Goal: Complete application form

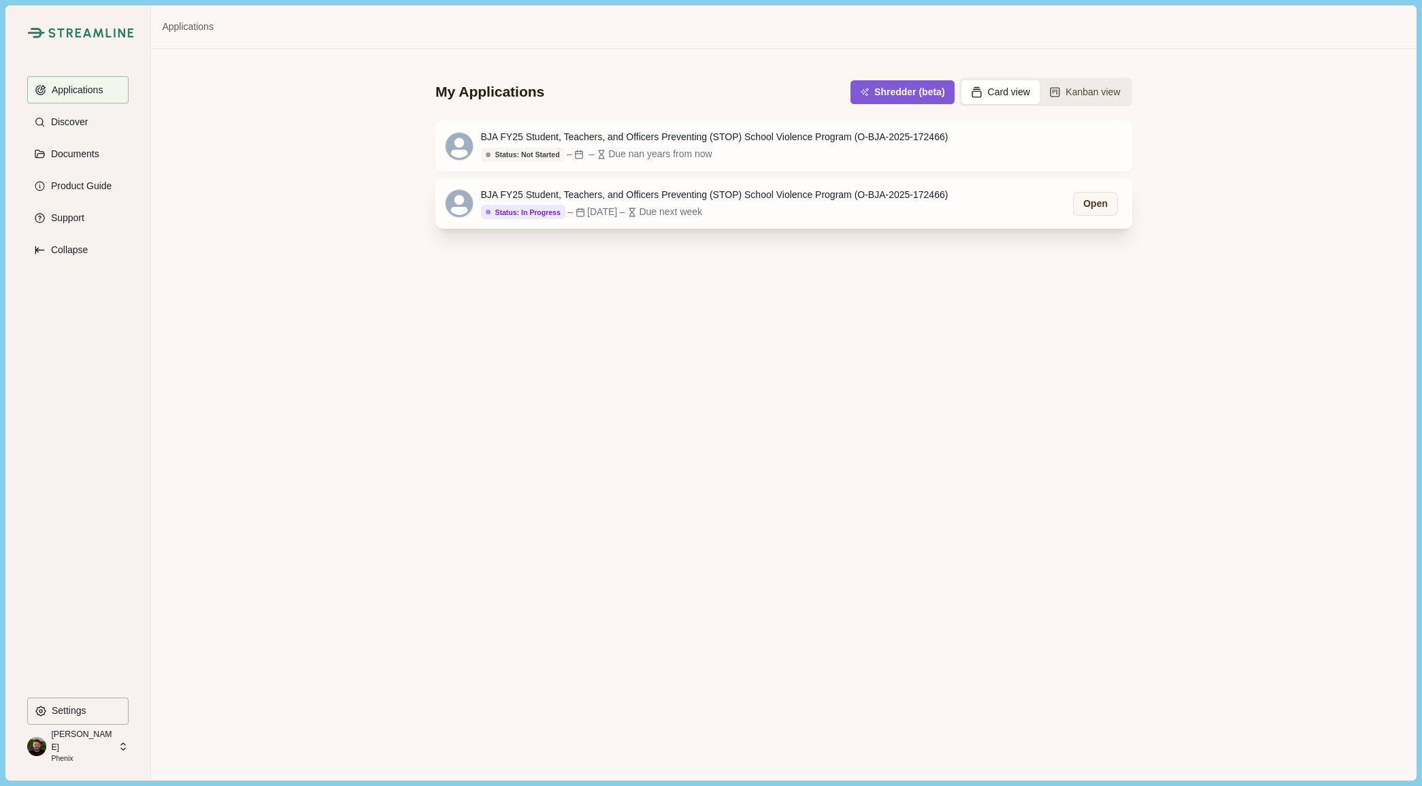
click at [782, 197] on div "BJA FY25 Student, Teachers, and Officers Preventing (STOP) School Violence Prog…" at bounding box center [715, 195] width 468 height 14
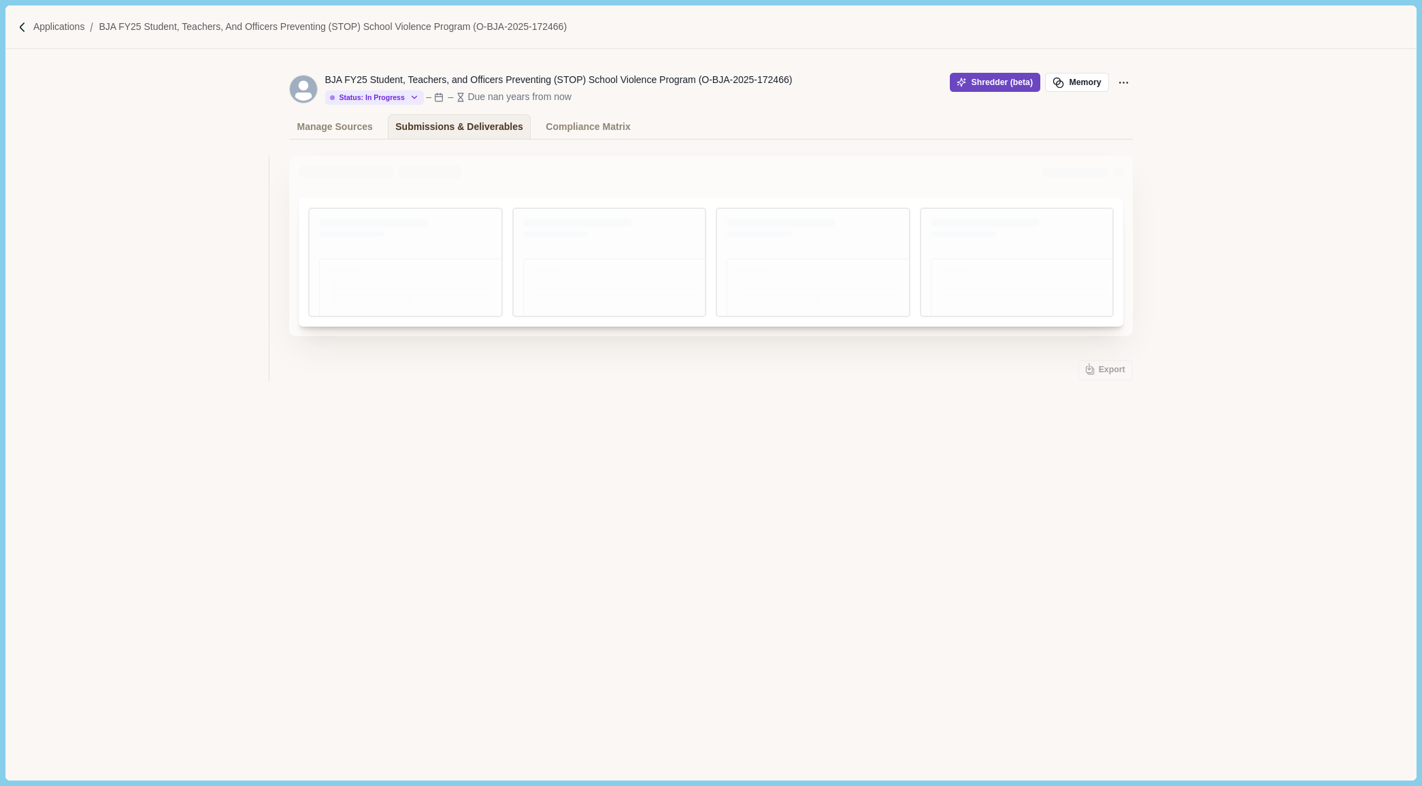
click at [981, 80] on button "Shredder (beta)" at bounding box center [995, 82] width 91 height 19
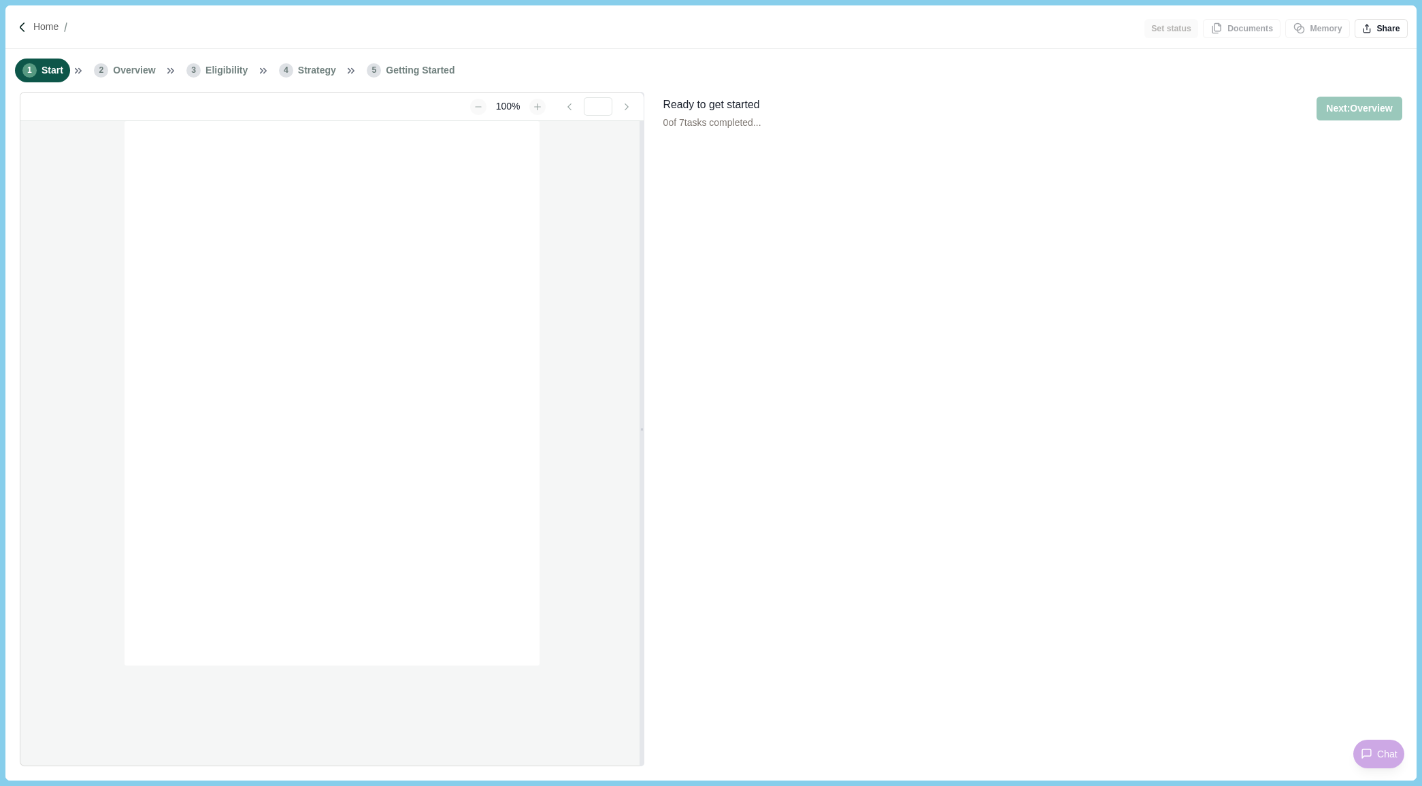
type input "**********"
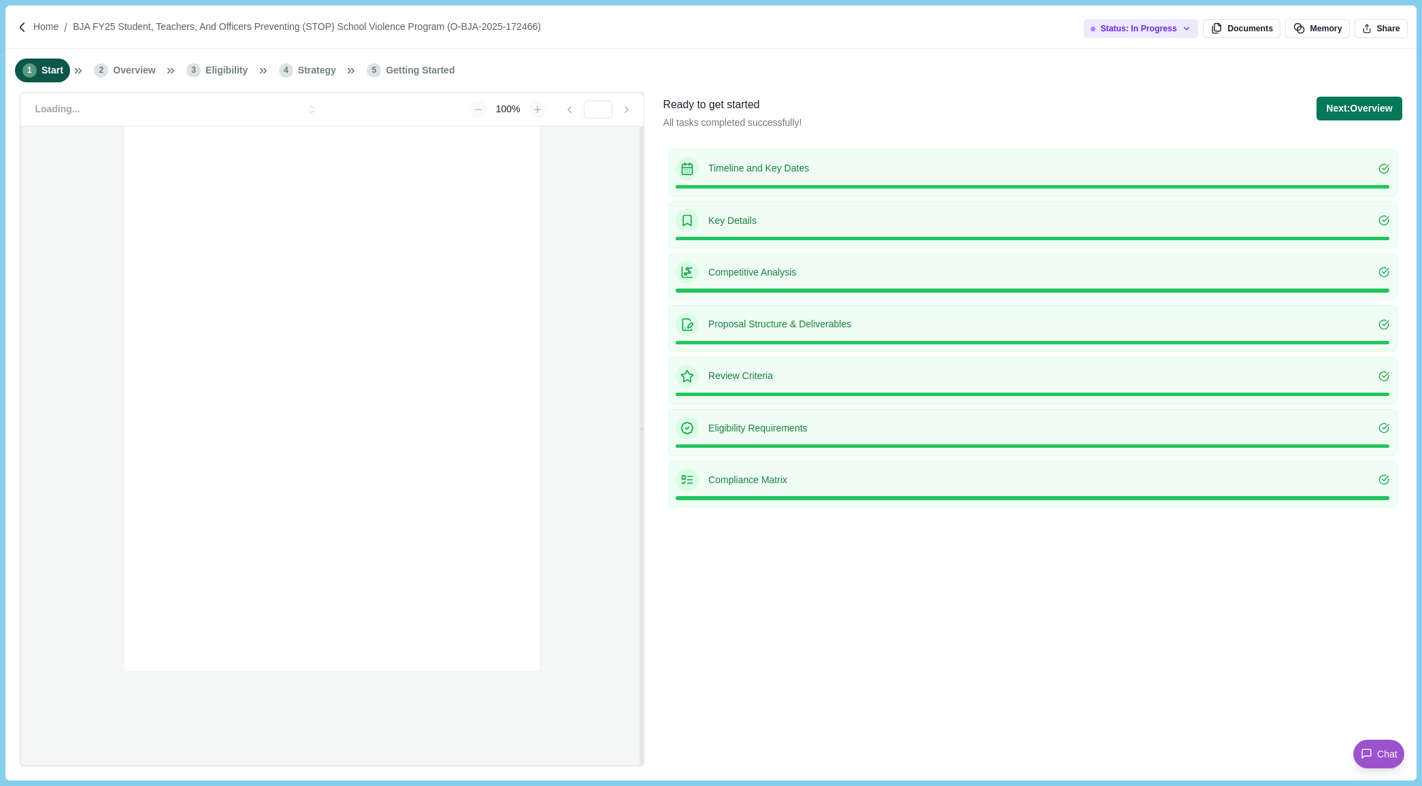
click at [135, 72] on span "Overview" at bounding box center [134, 70] width 42 height 14
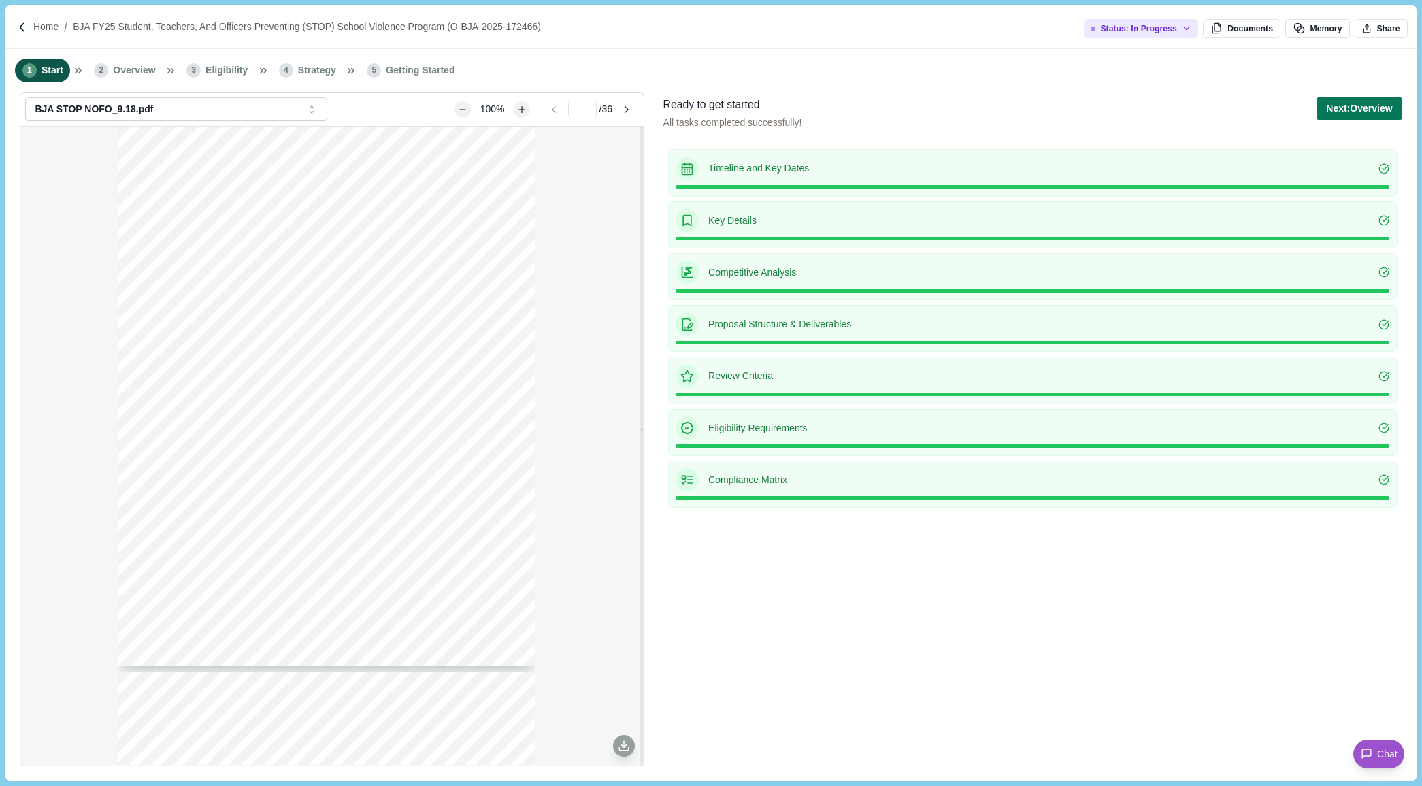
click at [135, 72] on span "Overview" at bounding box center [134, 70] width 42 height 14
click at [1362, 109] on button "Next: Overview" at bounding box center [1359, 109] width 85 height 24
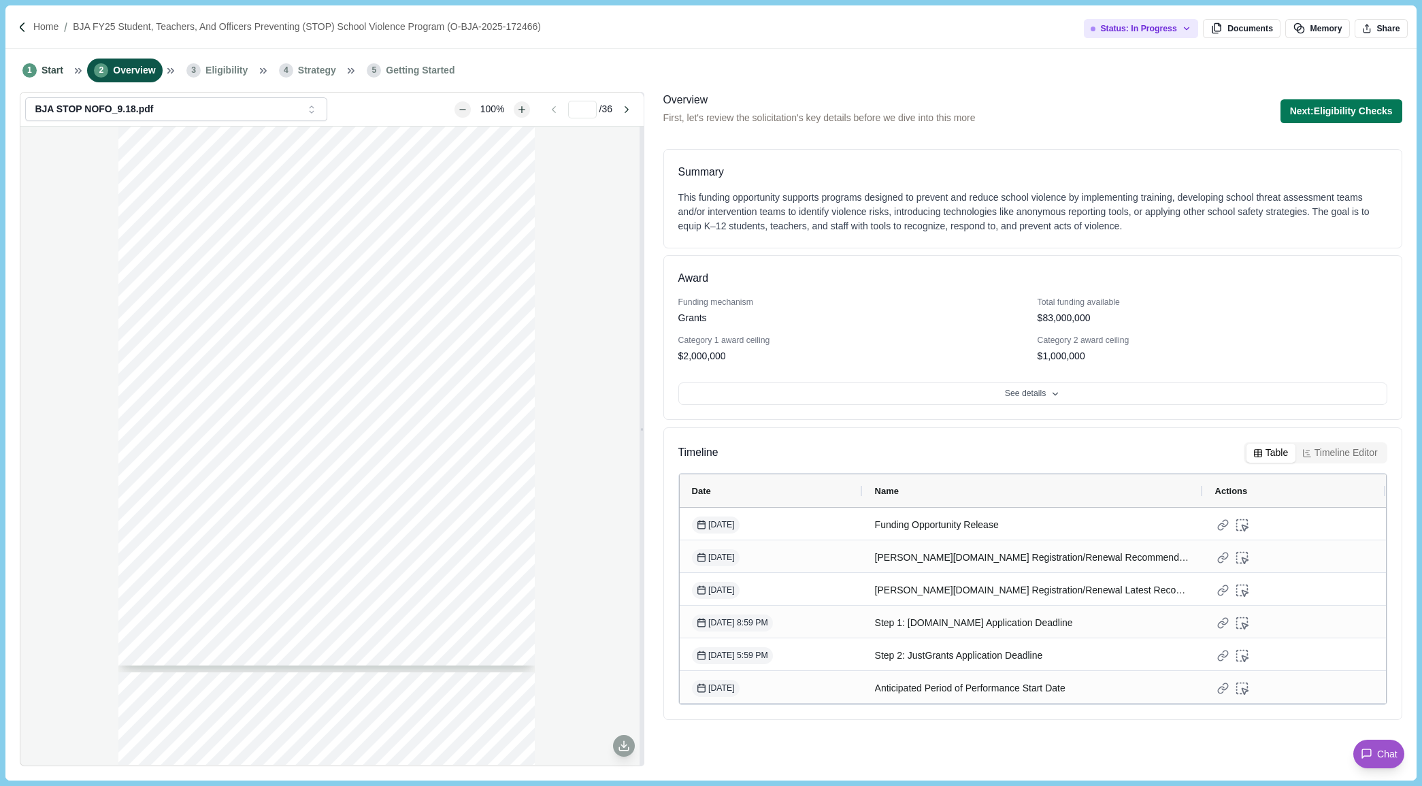
click at [1362, 109] on button "Next: Eligibility Checks" at bounding box center [1342, 111] width 122 height 24
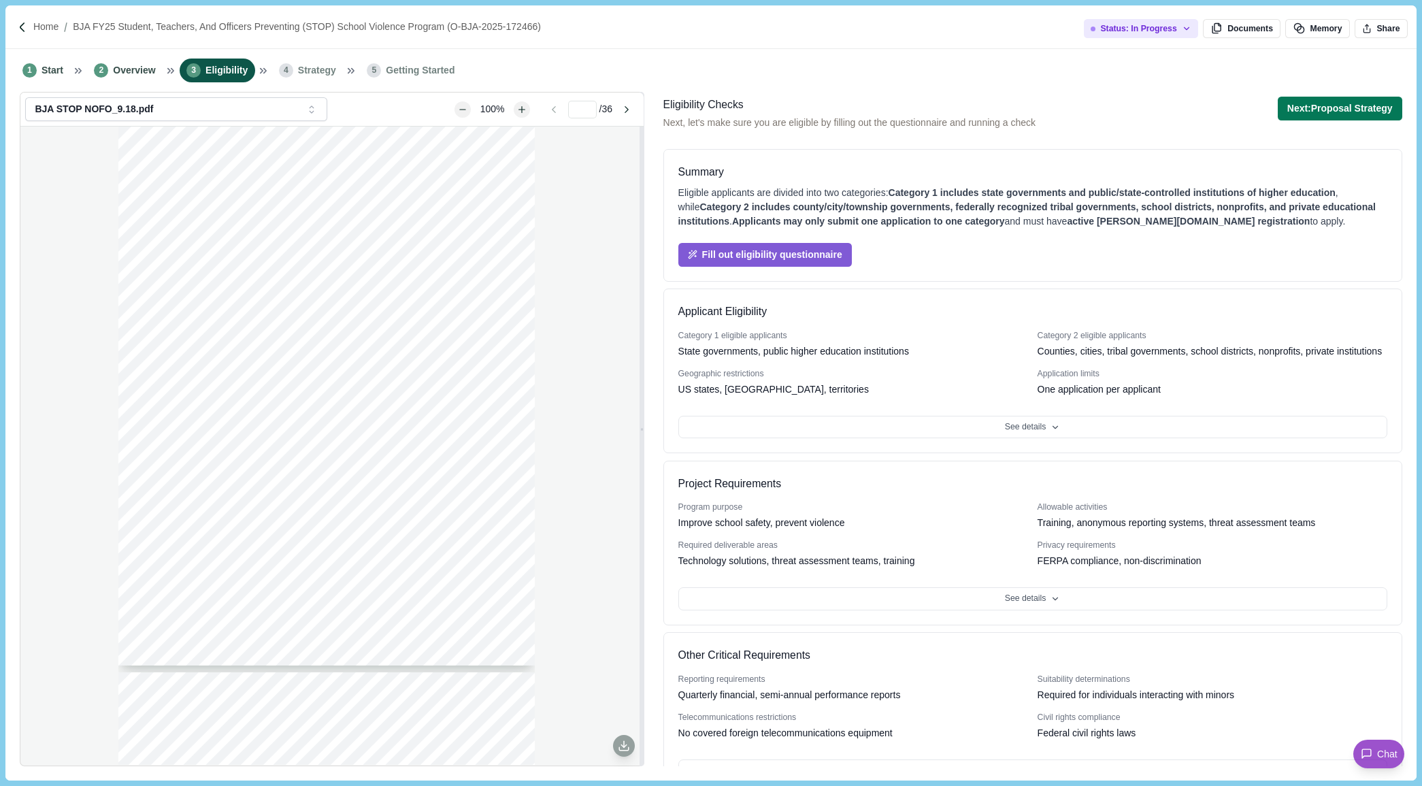
click at [1362, 109] on button "Next: Proposal Strategy" at bounding box center [1340, 109] width 125 height 24
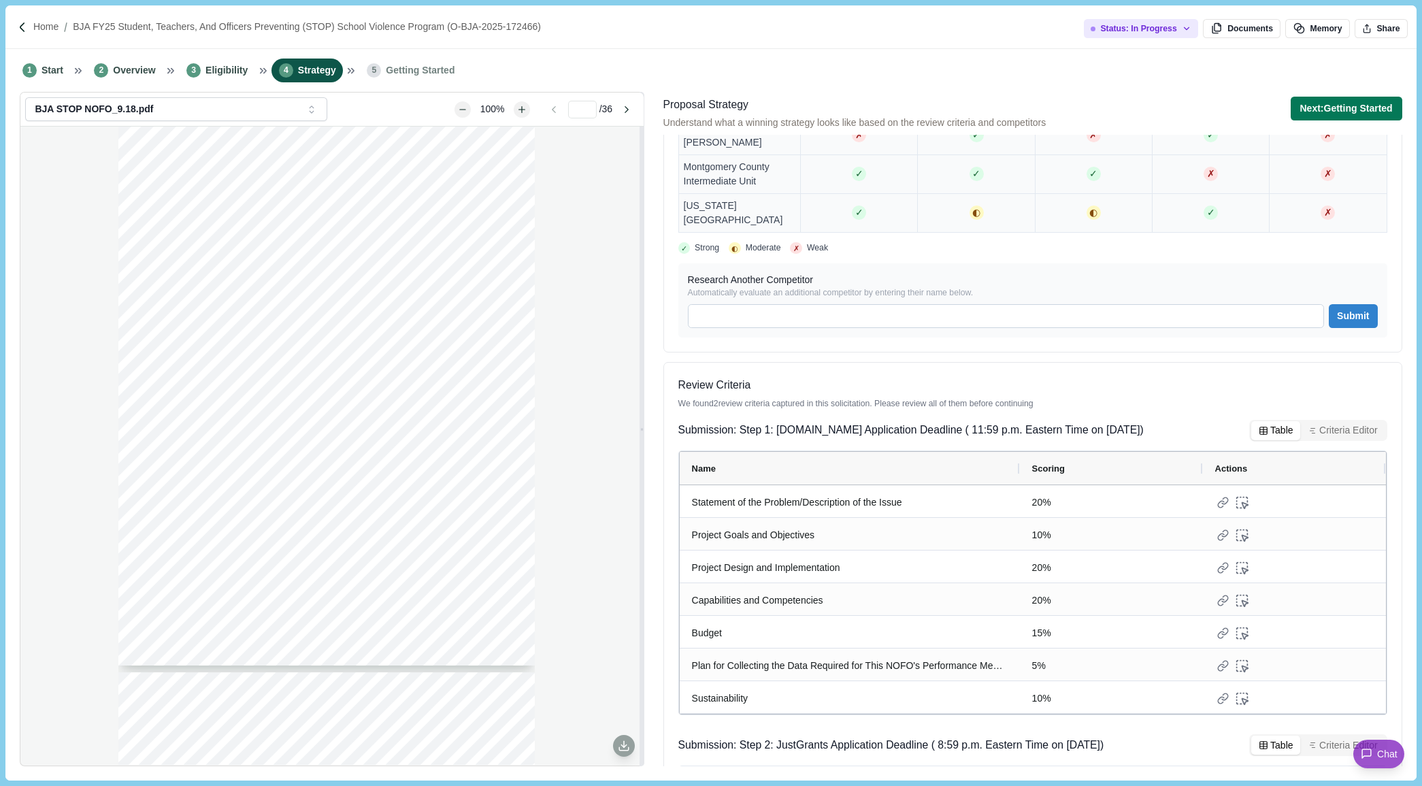
scroll to position [1350, 0]
